Goal: Find specific page/section

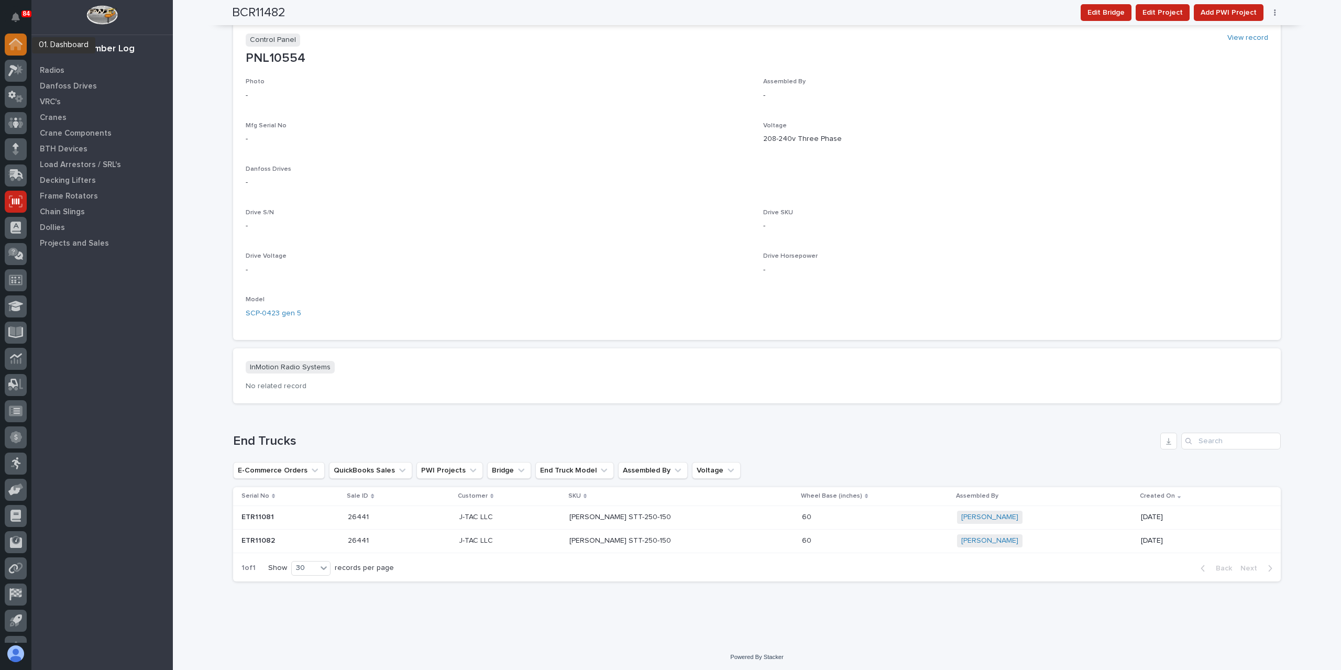
click at [24, 50] on div at bounding box center [16, 45] width 22 height 22
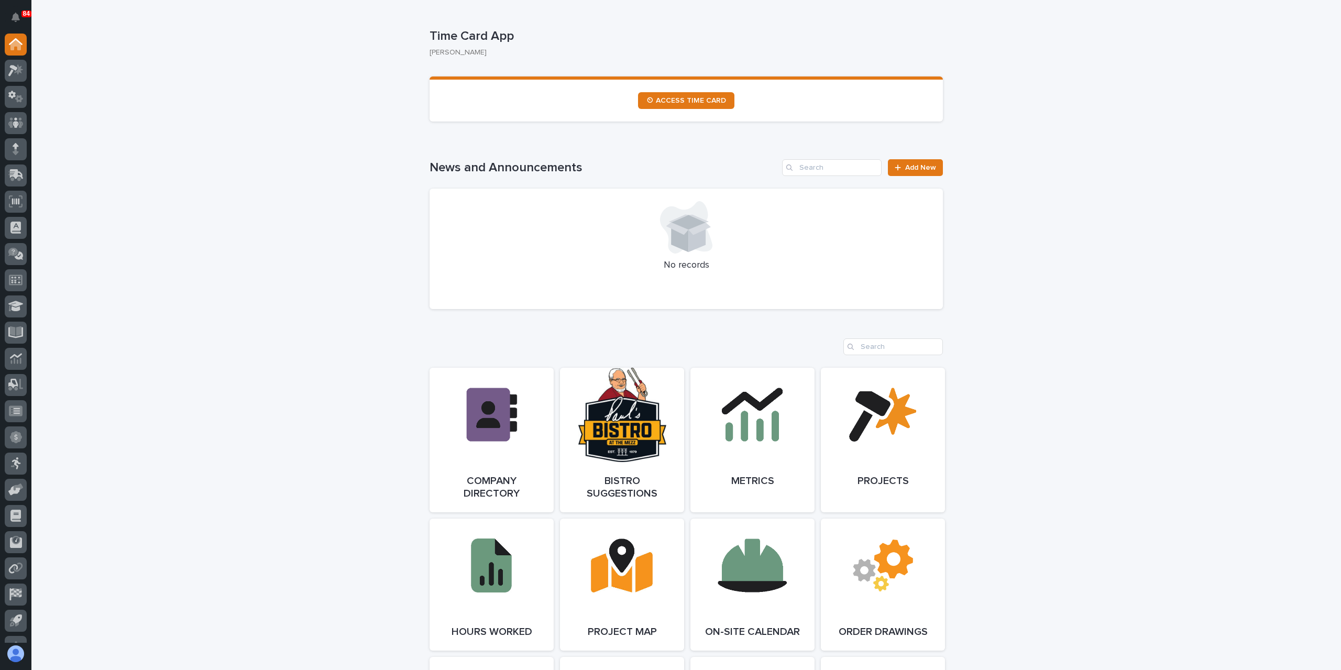
scroll to position [838, 0]
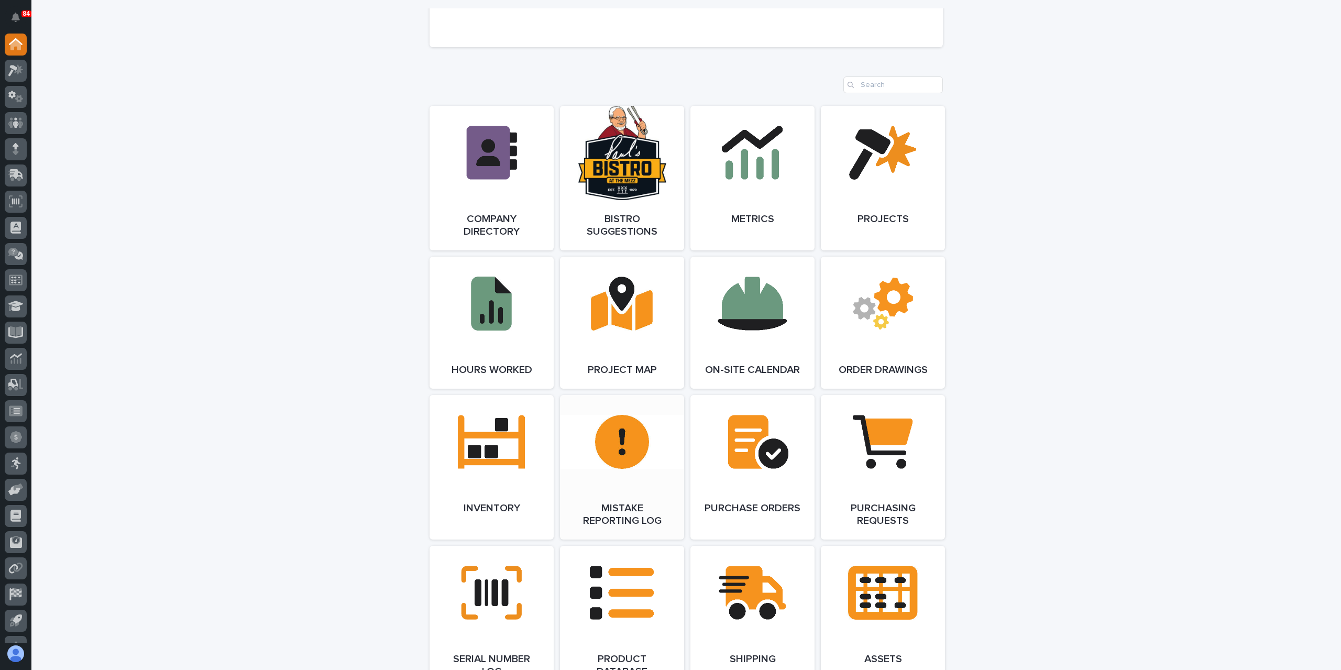
click at [632, 469] on span "Open Link" at bounding box center [622, 467] width 34 height 7
click at [11, 69] on icon at bounding box center [15, 70] width 15 height 12
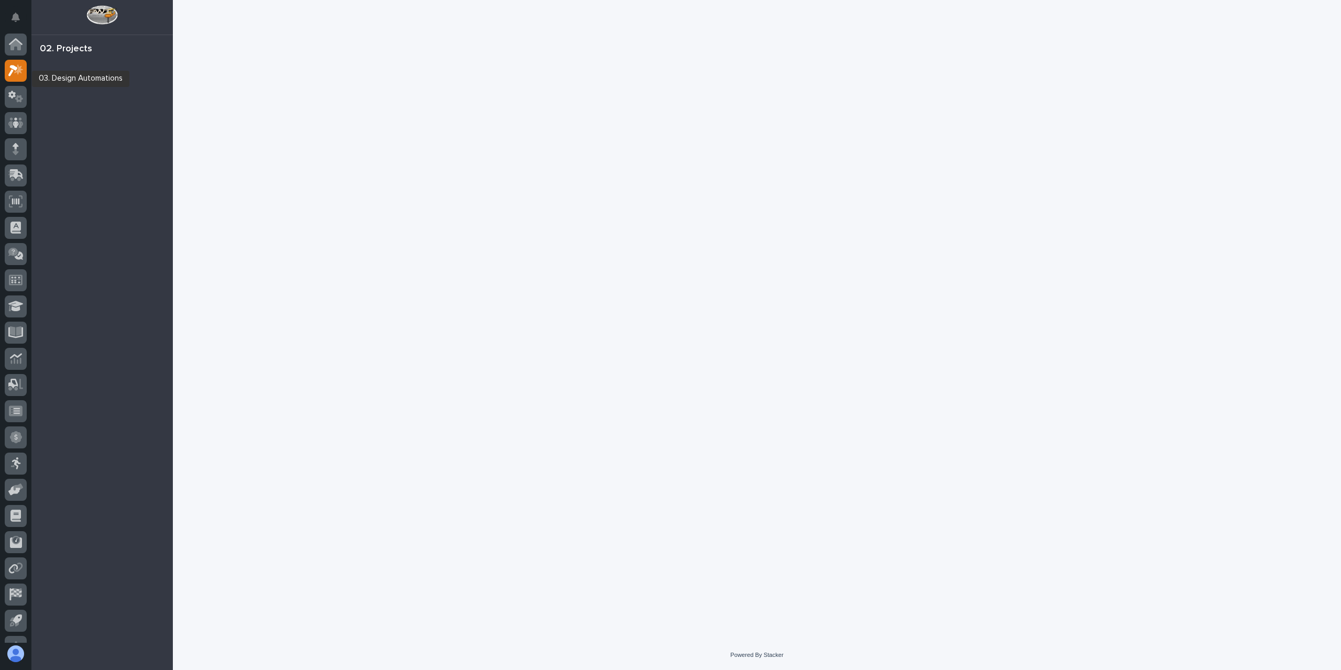
scroll to position [19, 0]
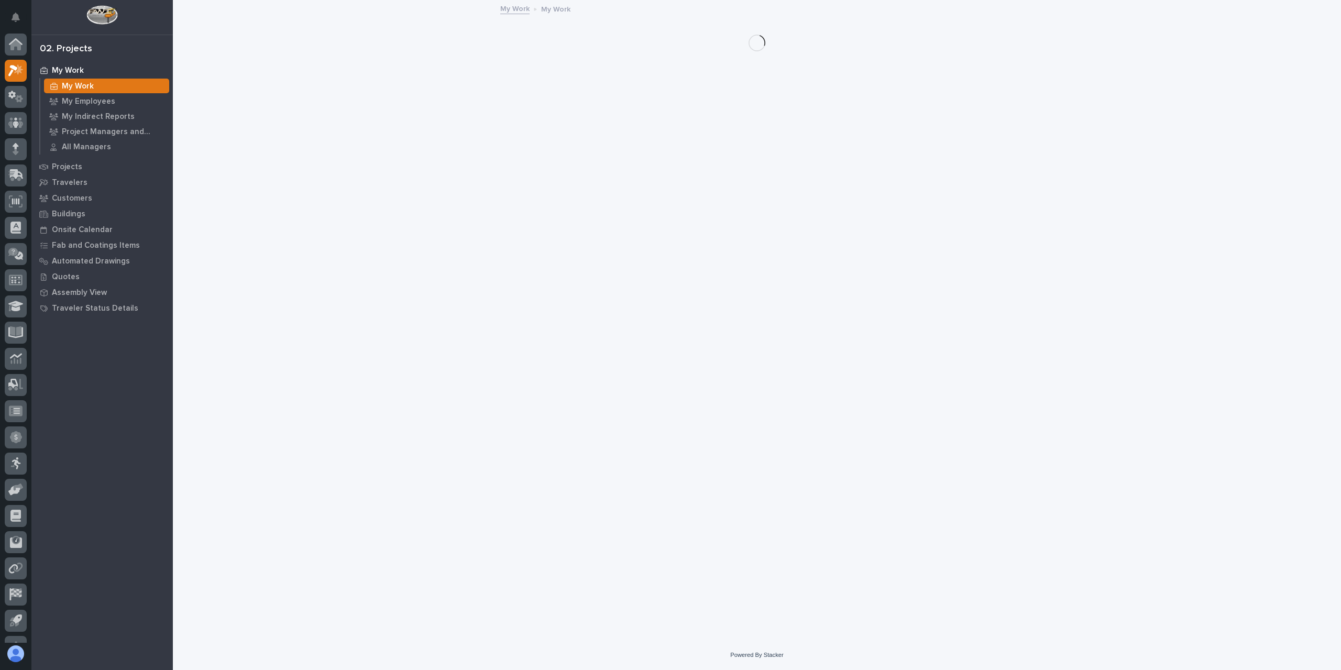
scroll to position [19, 0]
